Goal: Task Accomplishment & Management: Use online tool/utility

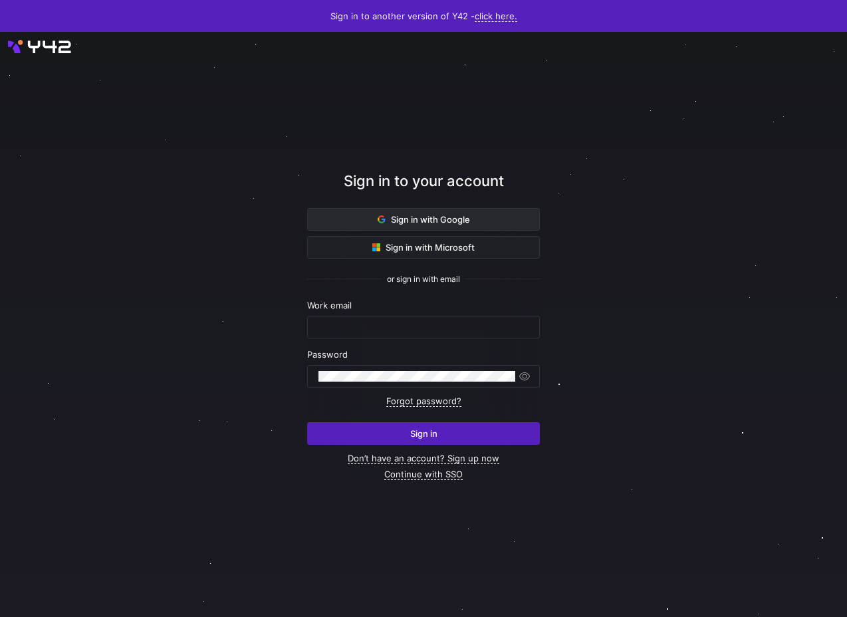
click at [372, 221] on span at bounding box center [423, 219] width 231 height 21
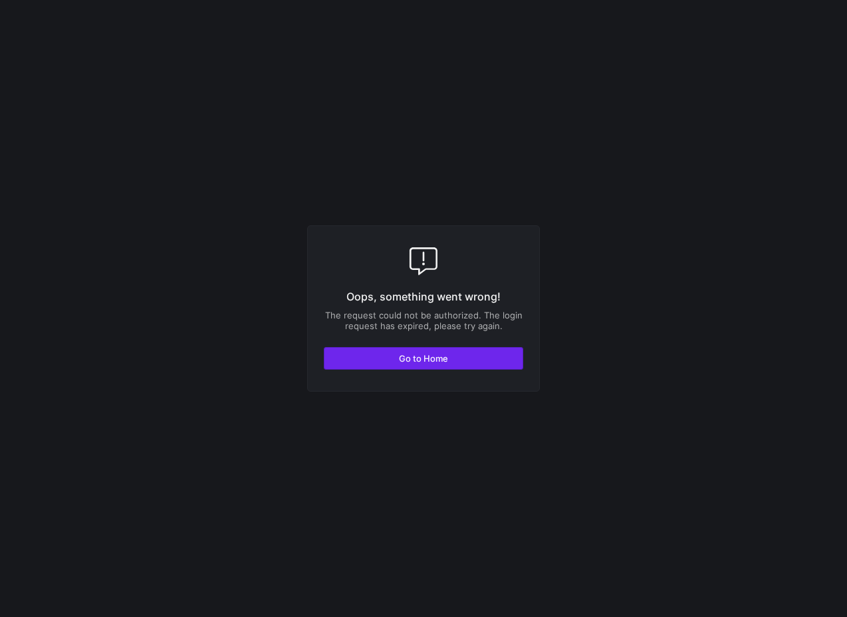
click at [373, 353] on span "button" at bounding box center [423, 358] width 198 height 21
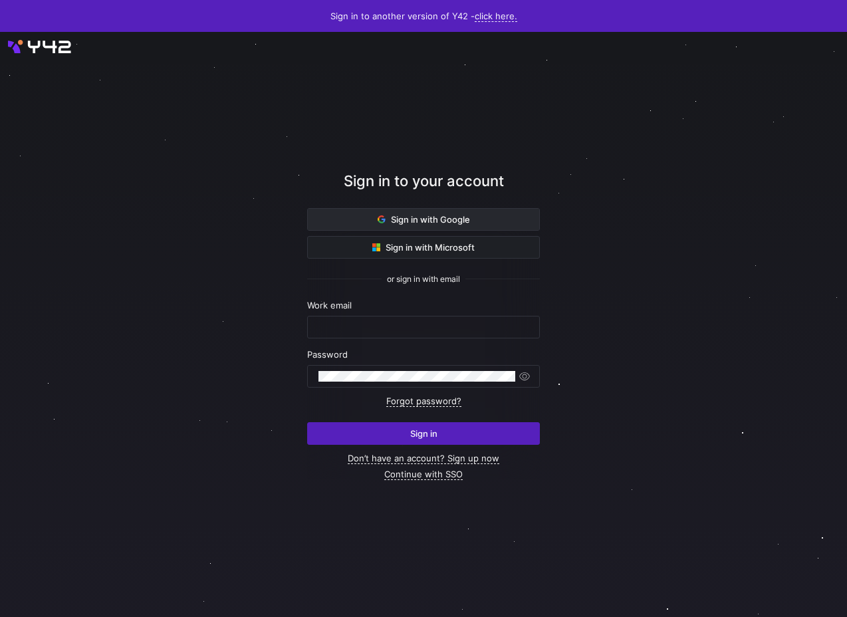
click at [341, 225] on span at bounding box center [423, 219] width 231 height 21
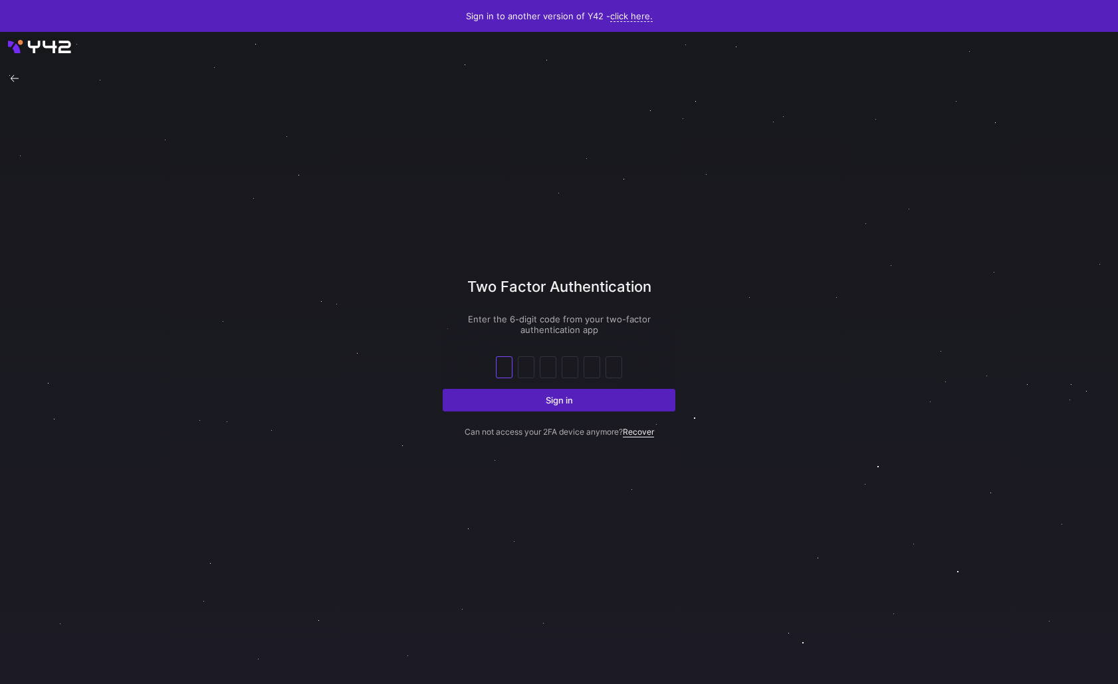
paste input "8"
type input "8"
type input "5"
type input "0"
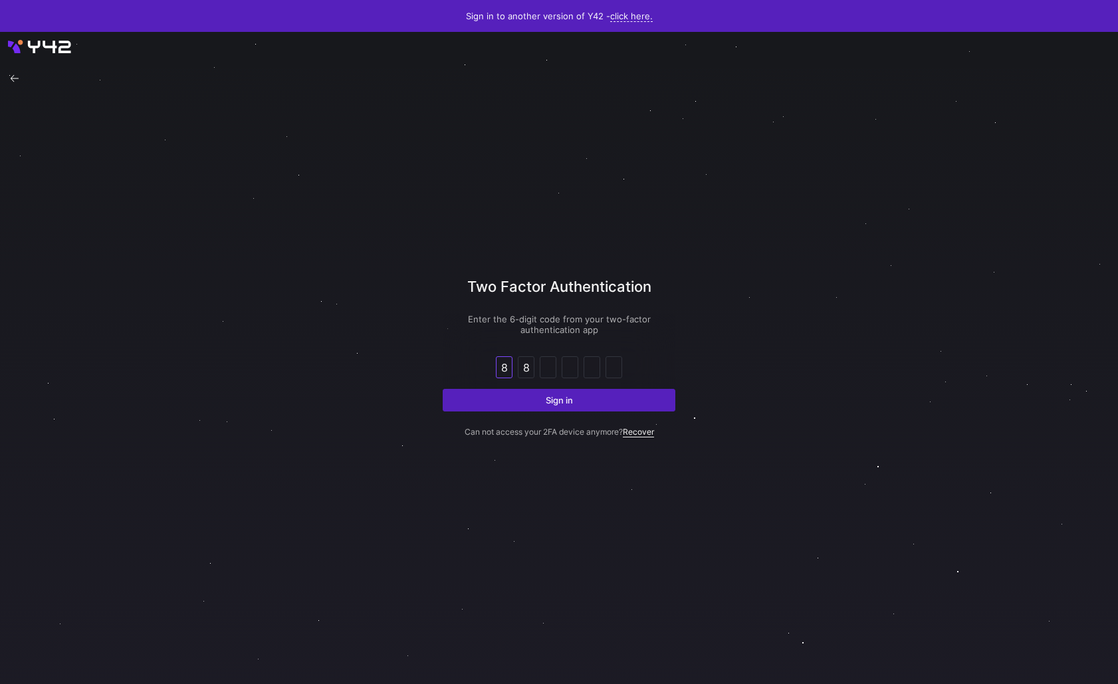
type input "8"
type input "9"
click at [587, 417] on p "Can not access your 2FA device anymore? Recover" at bounding box center [559, 423] width 233 height 25
click at [575, 408] on span "submit" at bounding box center [558, 399] width 231 height 21
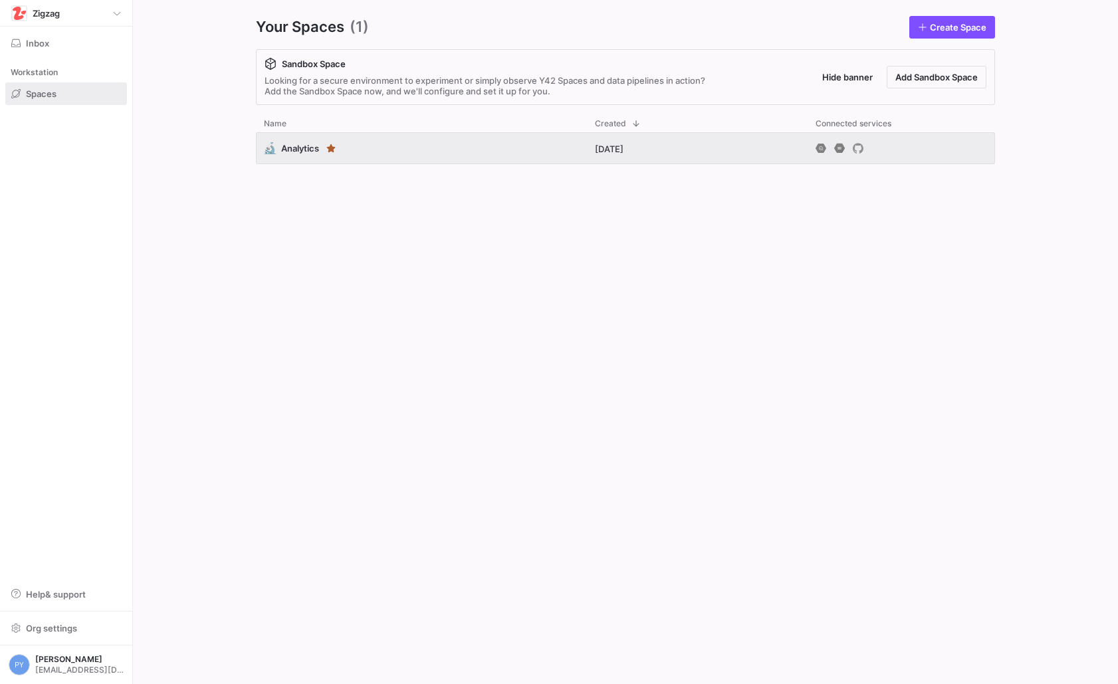
click at [417, 223] on div "🔬 Analytics 22 days ago" at bounding box center [625, 397] width 739 height 530
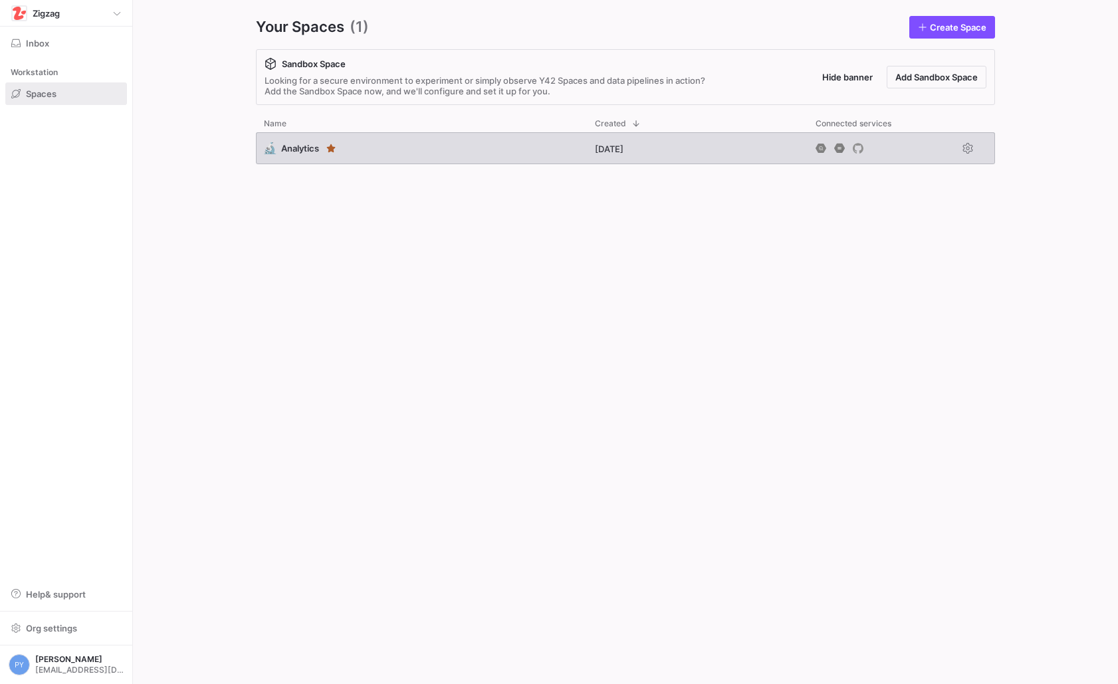
click at [411, 155] on div "🔬 Analytics" at bounding box center [421, 148] width 331 height 32
click at [393, 151] on div "🔬 Analytics" at bounding box center [421, 148] width 331 height 32
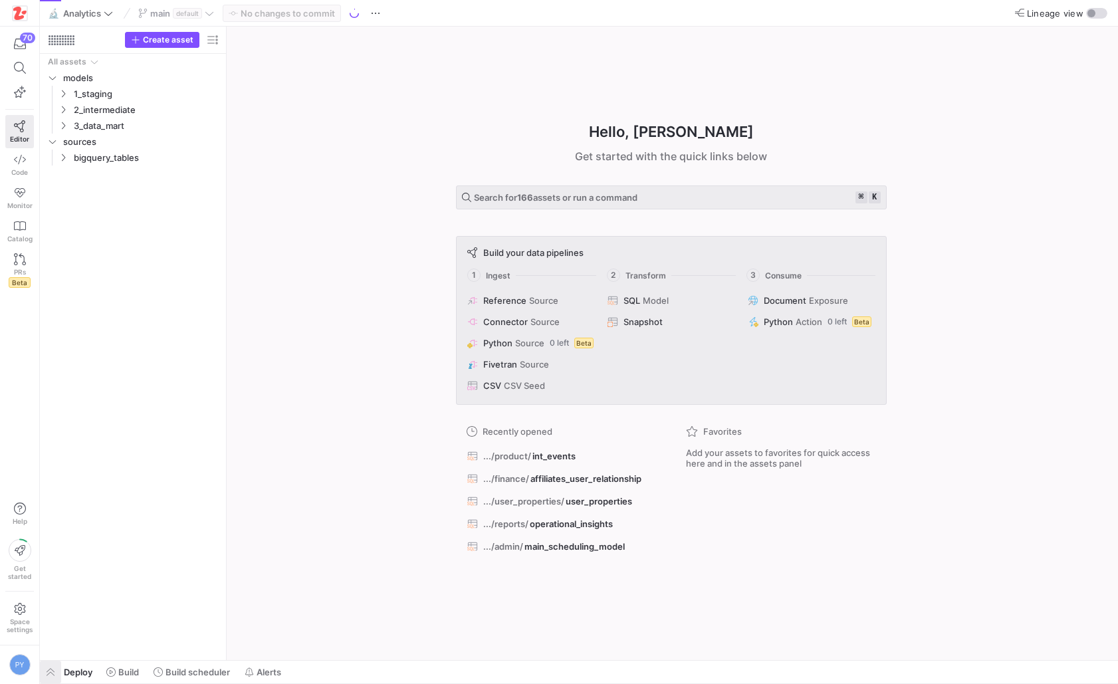
click at [47, 665] on span "button" at bounding box center [50, 671] width 21 height 23
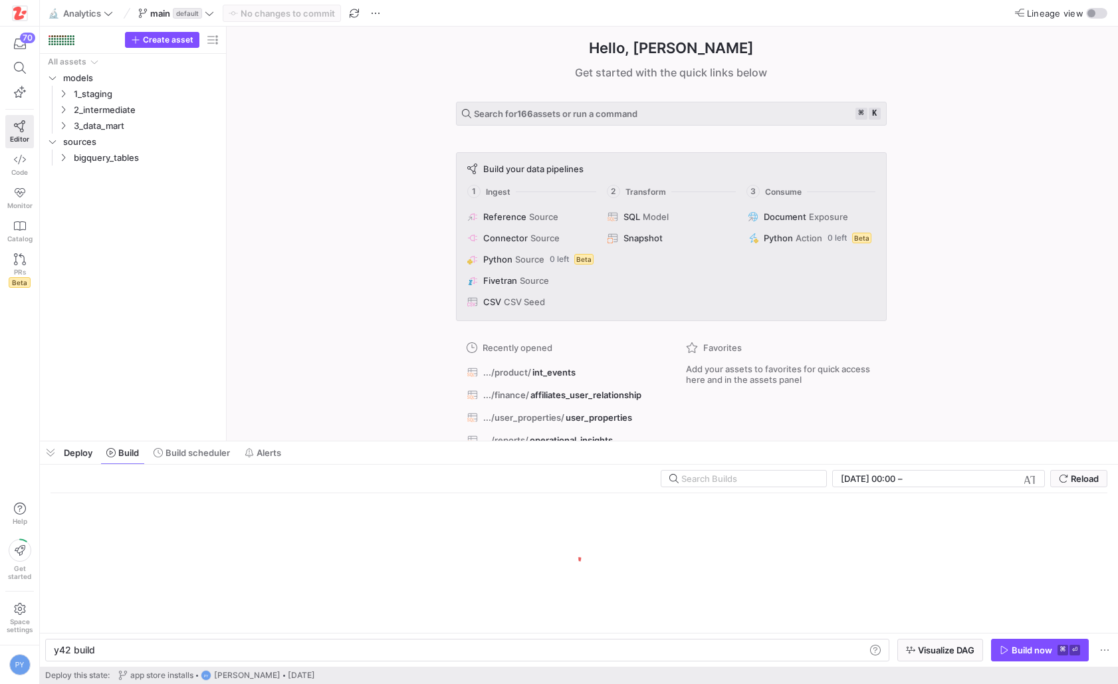
scroll to position [0, 40]
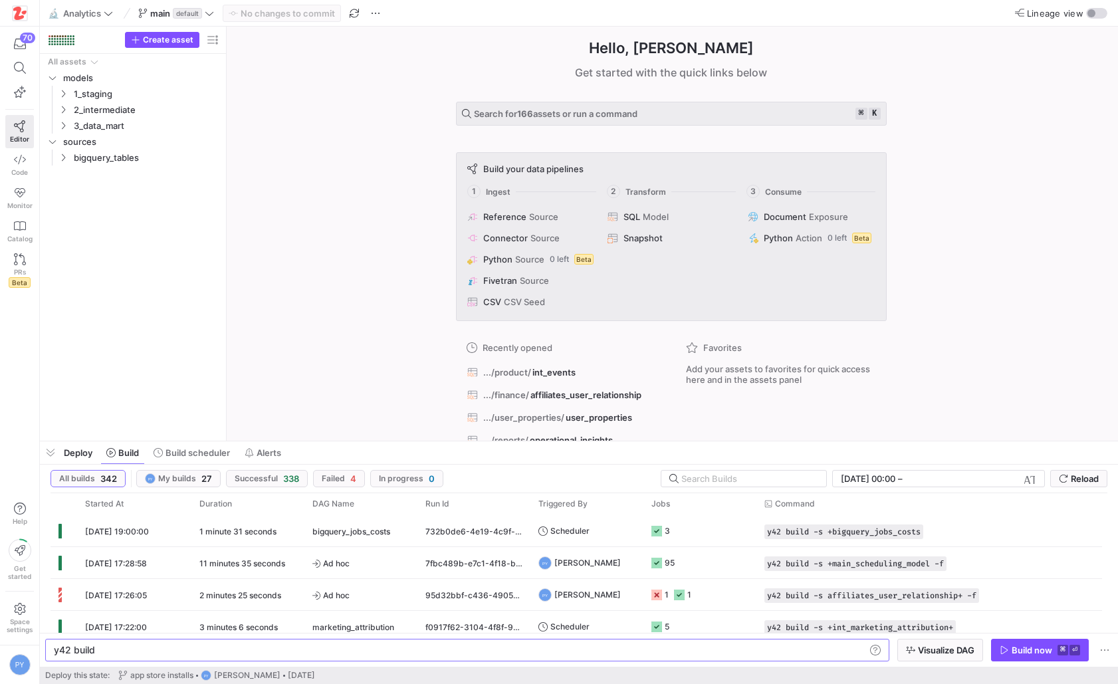
click at [275, 356] on div "Hello, Pierre ✨ Get started with the quick links below Search for 166 assets or…" at bounding box center [671, 234] width 878 height 414
